Goal: Task Accomplishment & Management: Use online tool/utility

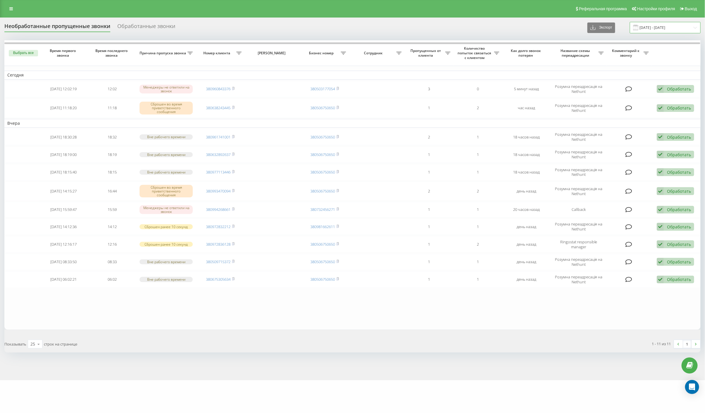
click at [658, 29] on input "[DATE] - [DATE]" at bounding box center [664, 27] width 71 height 11
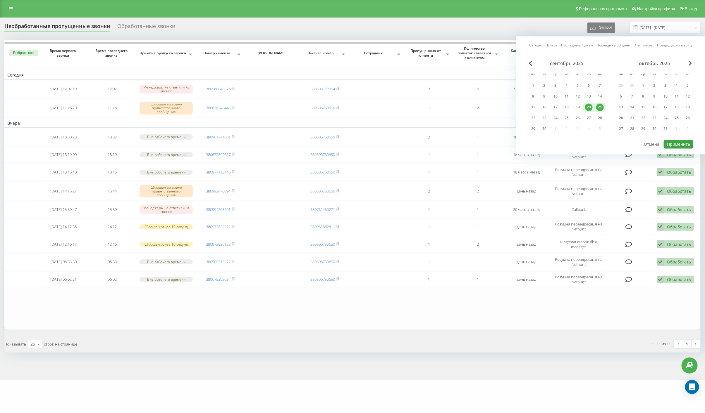
drag, startPoint x: 600, startPoint y: 106, endPoint x: 669, endPoint y: 142, distance: 78.1
click at [600, 106] on div "21" at bounding box center [600, 108] width 8 height 8
click at [683, 143] on button "Применить" at bounding box center [678, 144] width 30 height 8
type input "[DATE] - [DATE]"
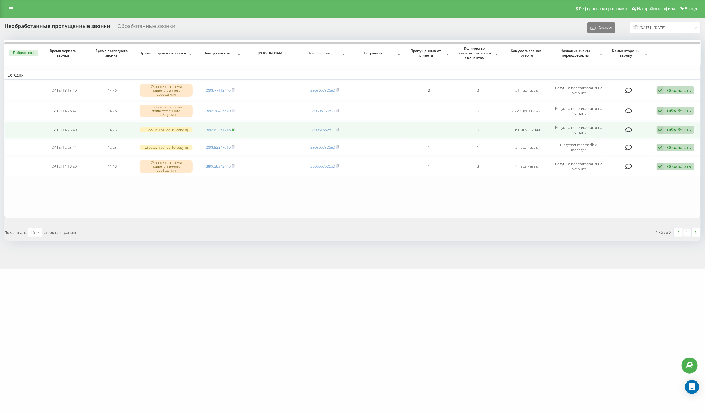
click at [234, 128] on icon at bounding box center [233, 130] width 3 height 4
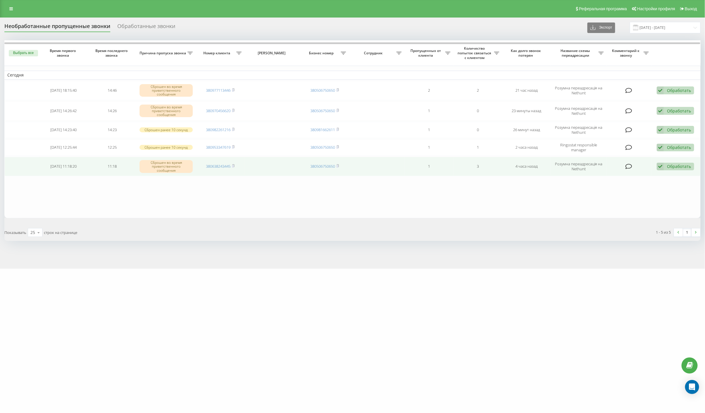
click at [662, 167] on icon at bounding box center [659, 167] width 7 height 8
click at [630, 185] on span "Связался с клиентом с помощью другого канала" at bounding box center [635, 187] width 98 height 6
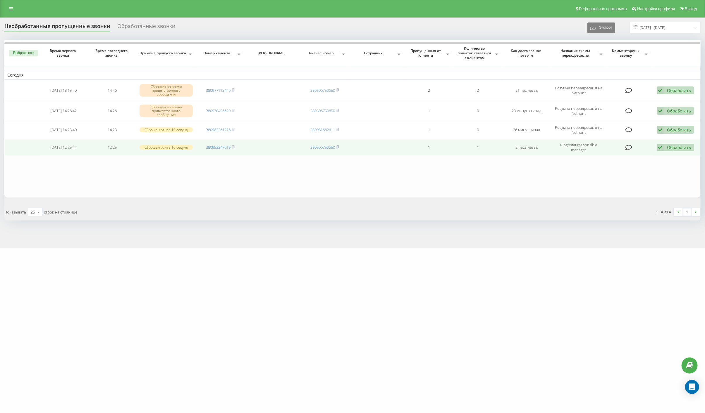
click at [665, 146] on div "Обработать Не удалось связаться Связался с клиентом с помощью другого канала Кл…" at bounding box center [674, 148] width 37 height 8
click at [650, 170] on span "Связался с клиентом с помощью другого канала" at bounding box center [635, 168] width 98 height 6
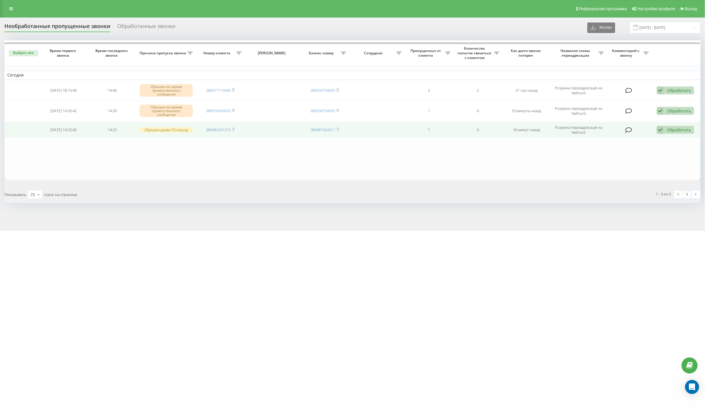
click at [667, 127] on div "Обработать" at bounding box center [679, 130] width 24 height 6
click at [659, 152] on span "Связался с клиентом с помощью другого канала" at bounding box center [635, 150] width 98 height 6
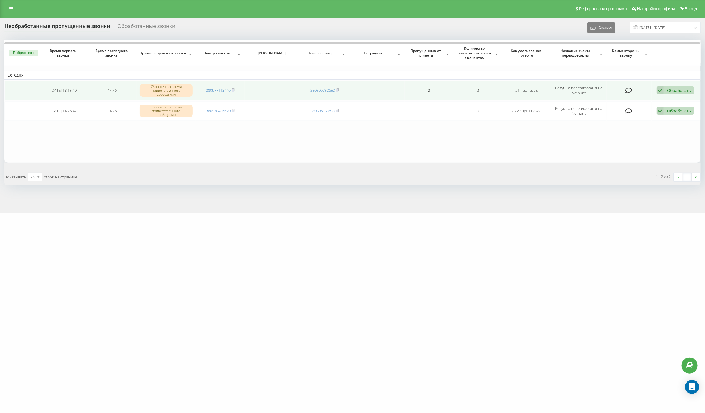
click at [671, 89] on div "Обработать" at bounding box center [679, 91] width 24 height 6
click at [651, 112] on span "Связался с клиентом с помощью другого канала" at bounding box center [635, 111] width 98 height 6
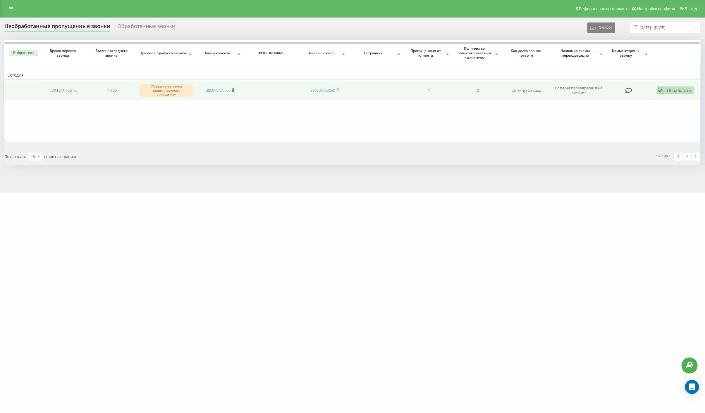
click at [232, 89] on icon at bounding box center [233, 90] width 3 height 4
